Goal: Task Accomplishment & Management: Manage account settings

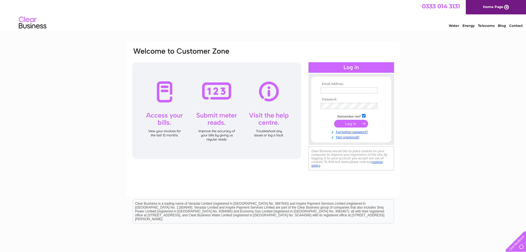
click at [328, 89] on input "text" at bounding box center [349, 90] width 57 height 6
type input "chesnuttskeoch@outlook.com"
click at [347, 125] on input "submit" at bounding box center [351, 124] width 34 height 8
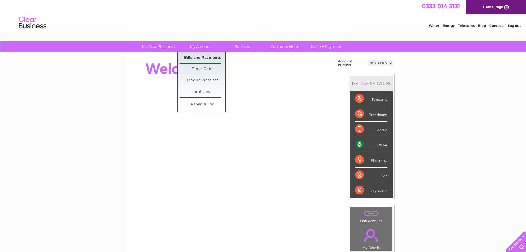
click at [205, 57] on link "Bills and Payments" at bounding box center [203, 57] width 46 height 11
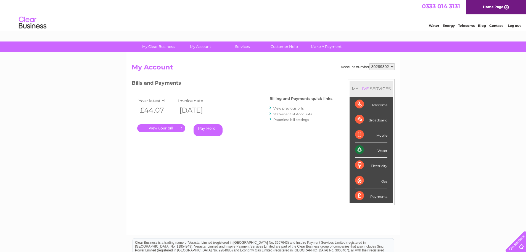
click at [162, 128] on link "." at bounding box center [161, 128] width 48 height 8
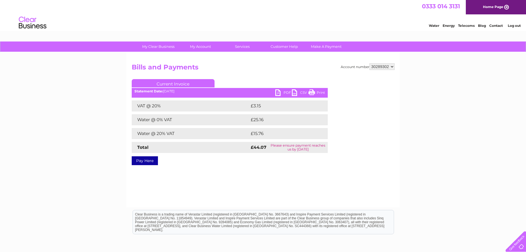
click at [281, 92] on link "PDF" at bounding box center [284, 93] width 17 height 8
